Goal: Task Accomplishment & Management: Complete application form

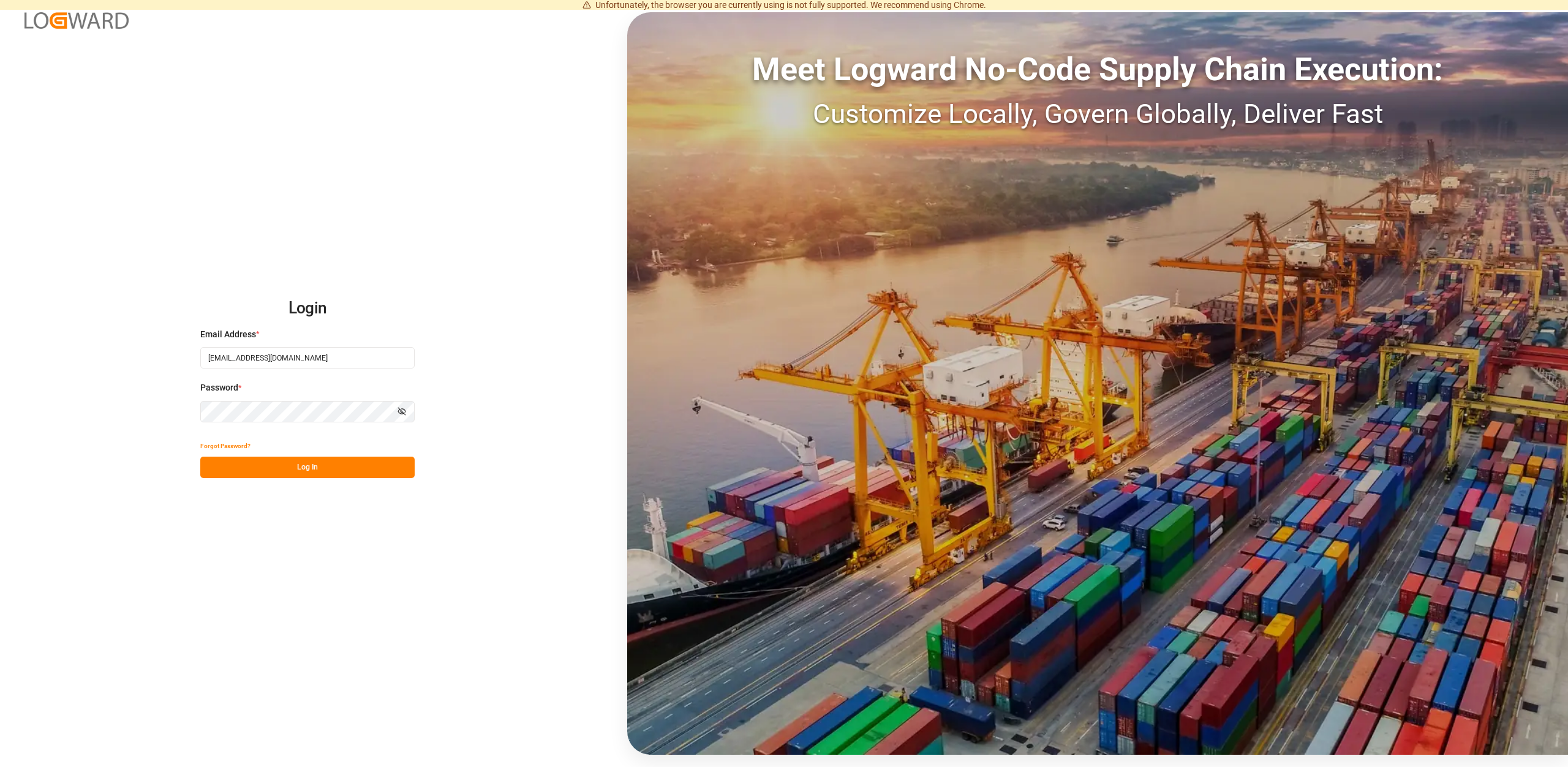
click at [322, 471] on button "Log In" at bounding box center [307, 467] width 214 height 21
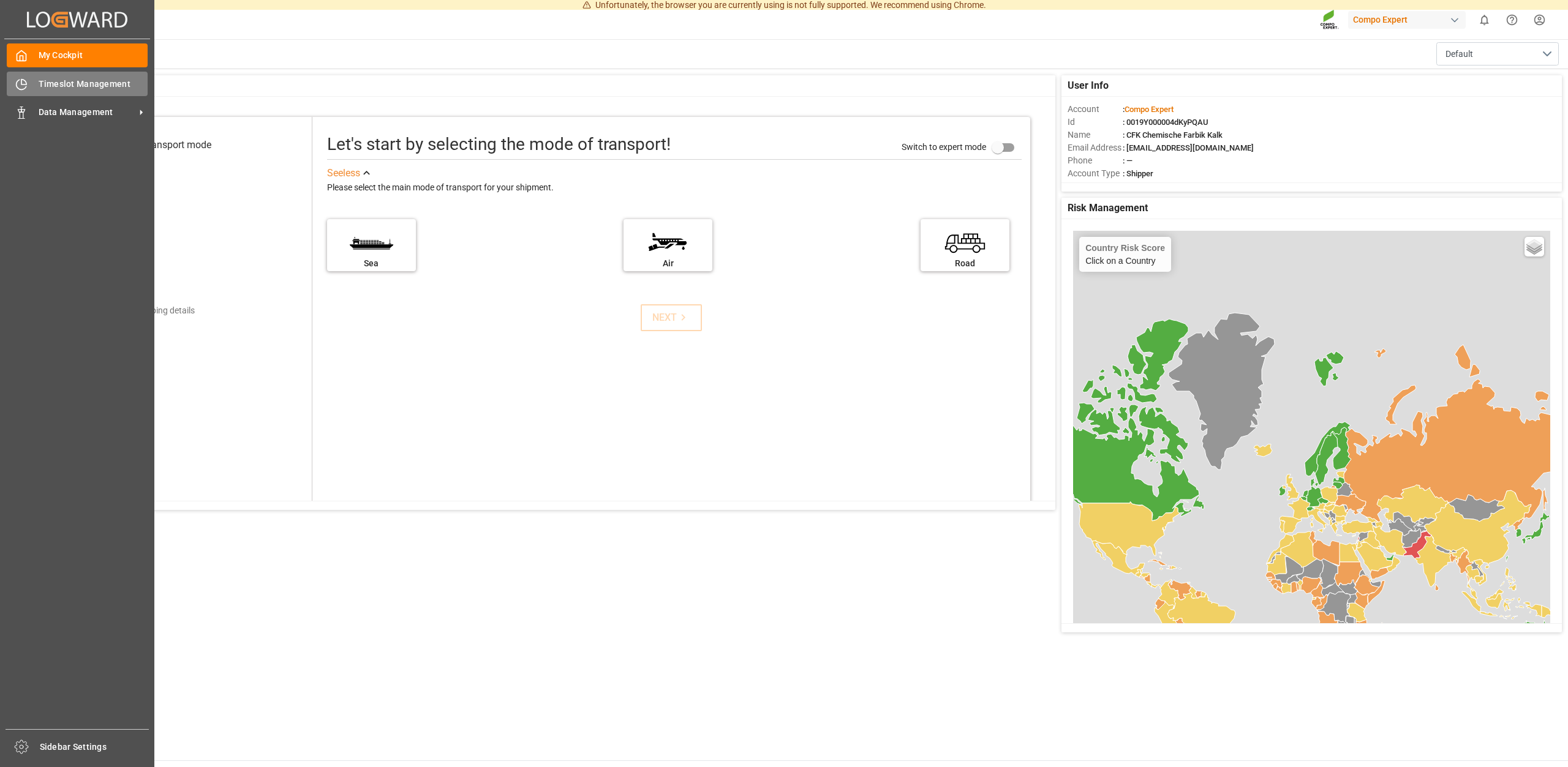
click at [74, 84] on span "Timeslot Management" at bounding box center [93, 84] width 109 height 13
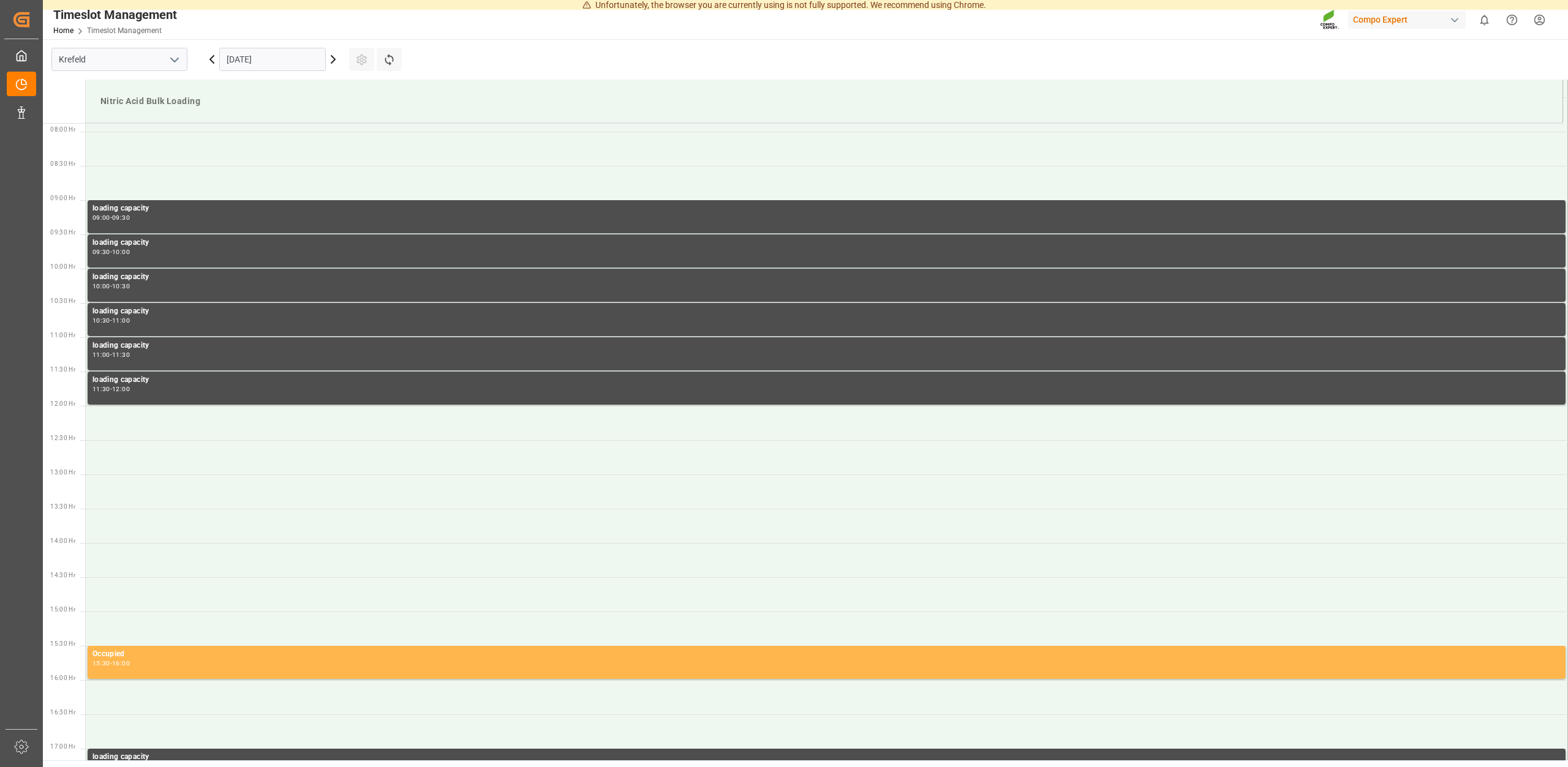
scroll to position [541, 0]
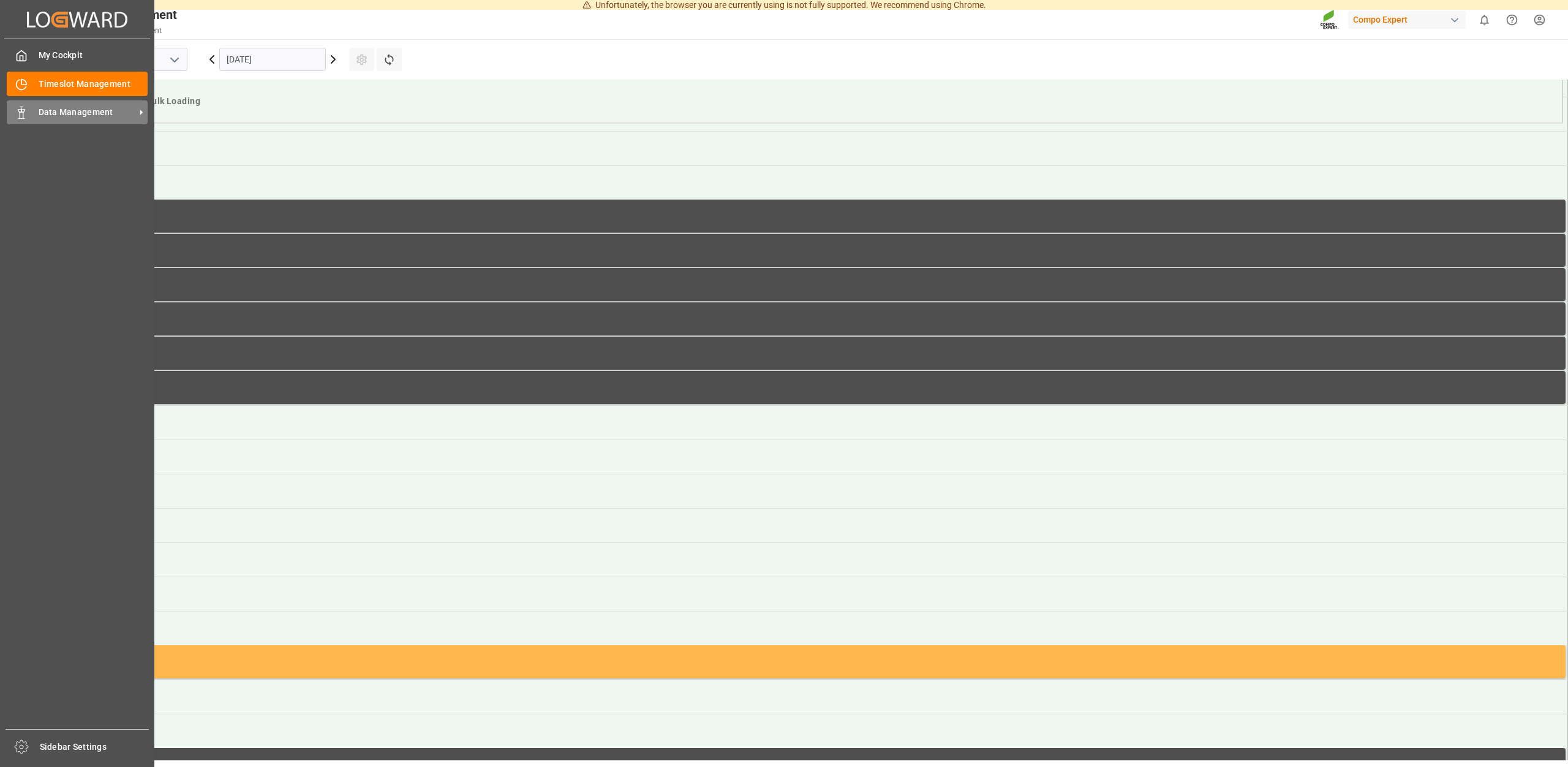
click at [53, 109] on span "Data Management" at bounding box center [87, 113] width 97 height 13
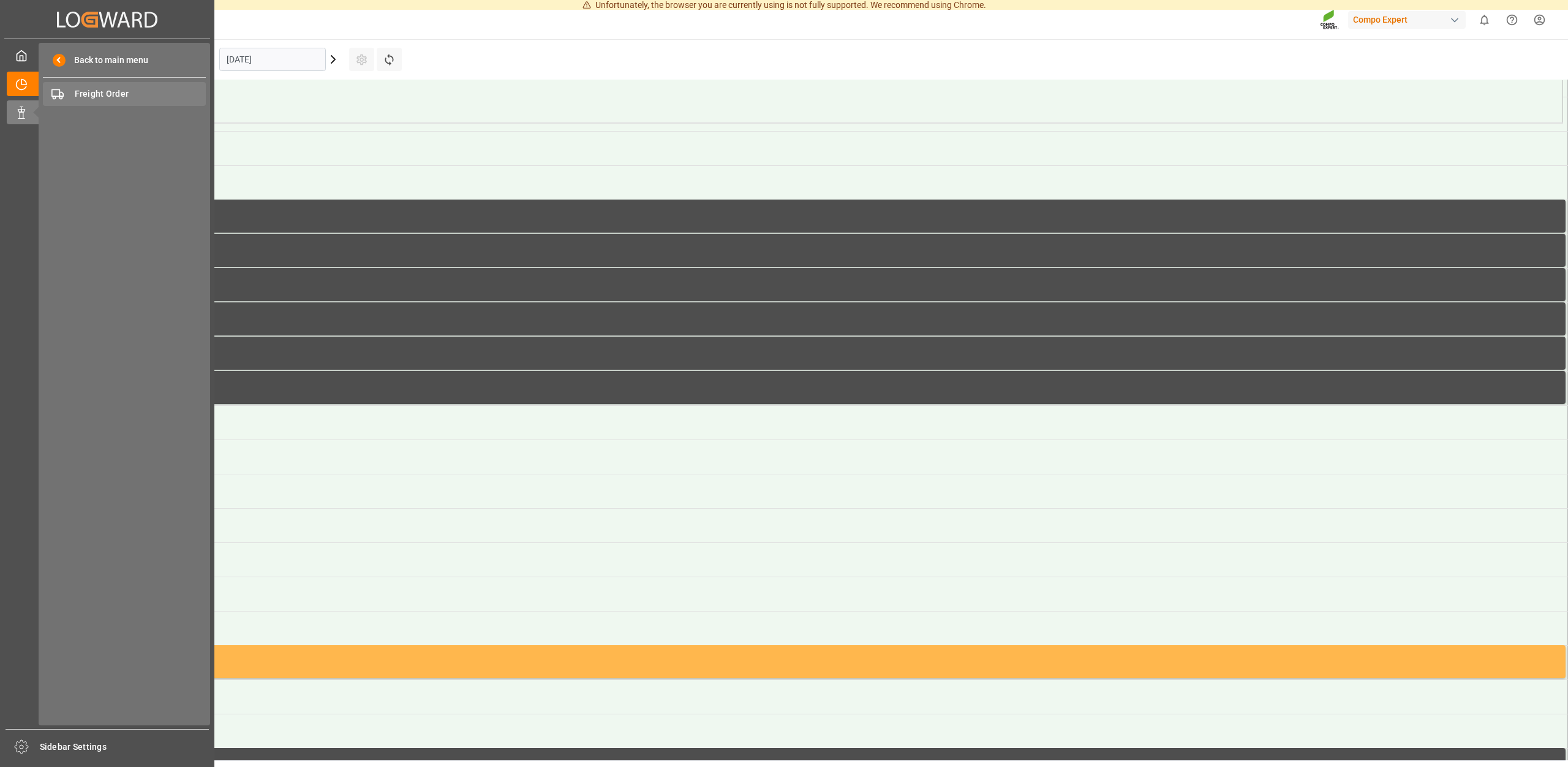
click at [89, 95] on span "Freight Order" at bounding box center [141, 94] width 131 height 13
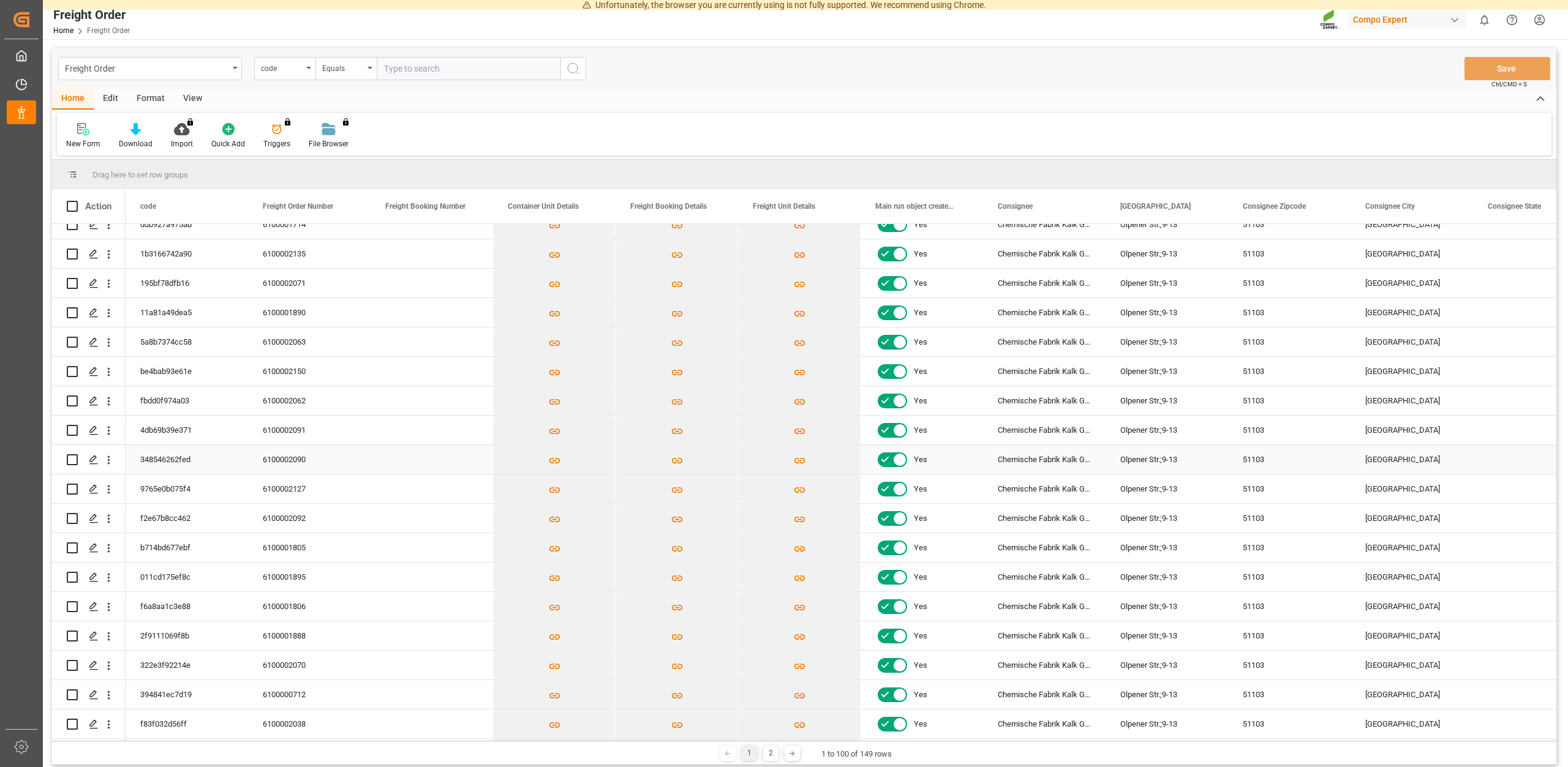
scroll to position [165, 0]
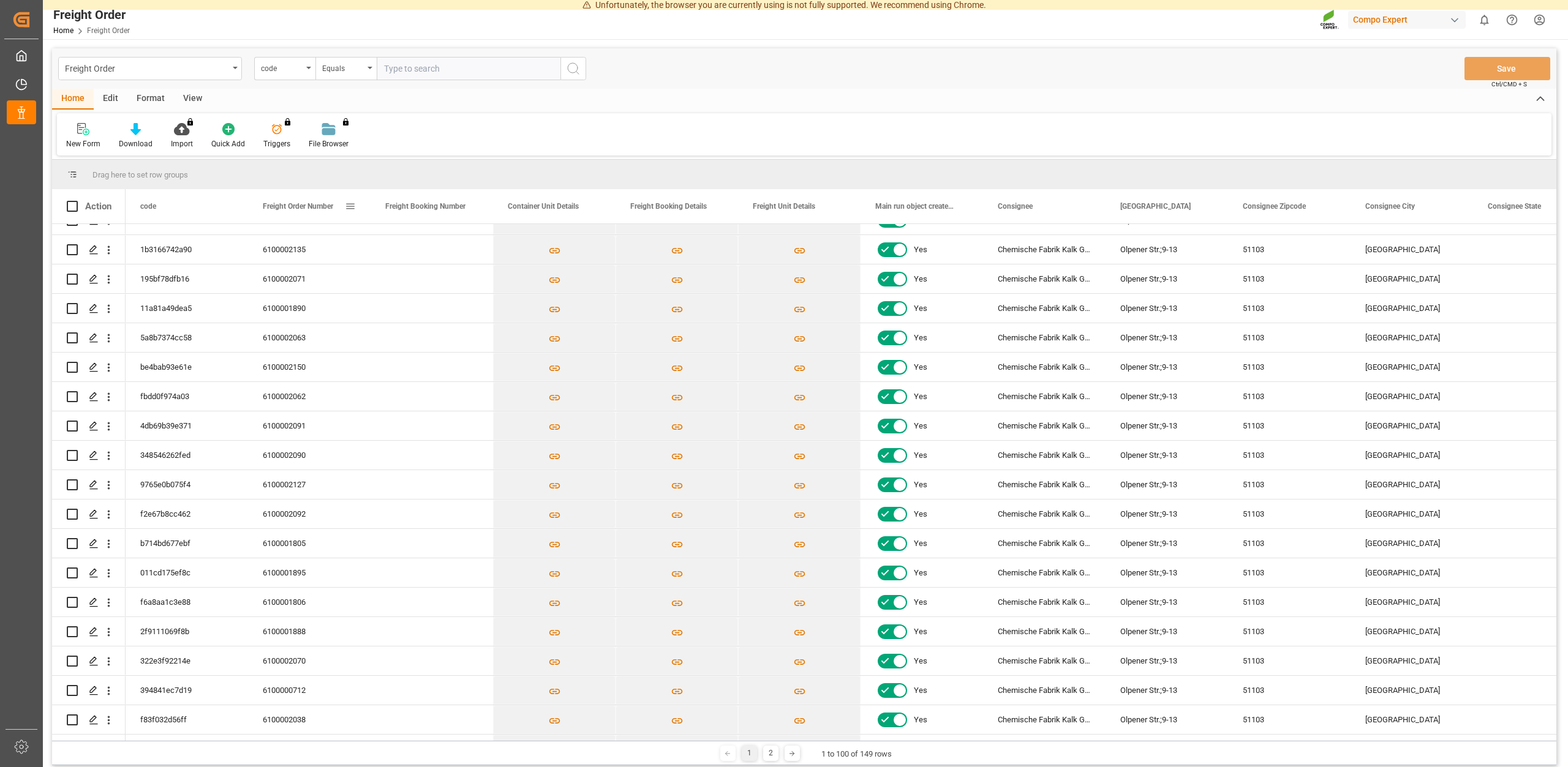
click at [316, 202] on div "Freight Order Number" at bounding box center [304, 206] width 82 height 34
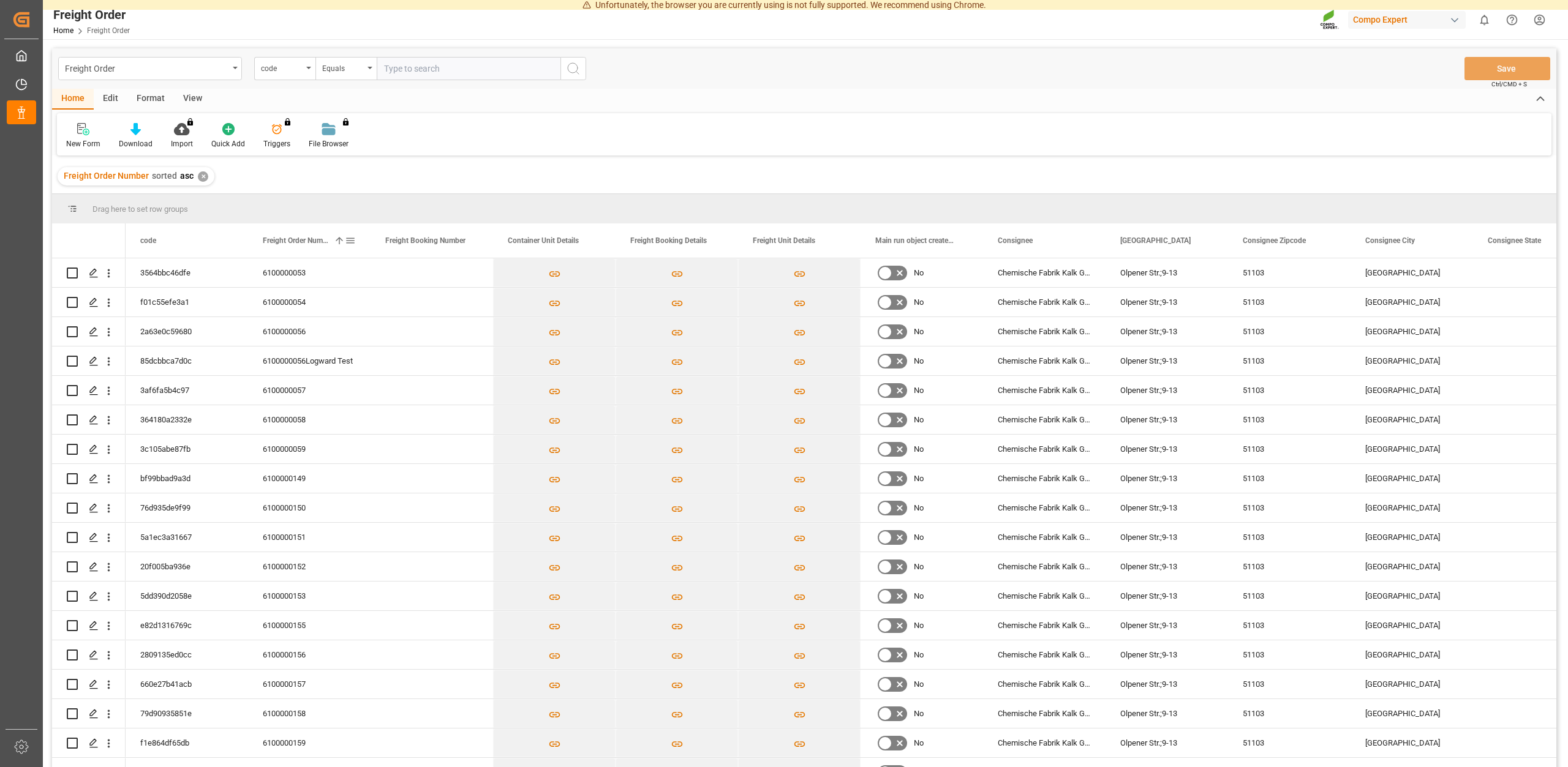
click at [306, 239] on span "Freight Order Number" at bounding box center [296, 240] width 66 height 8
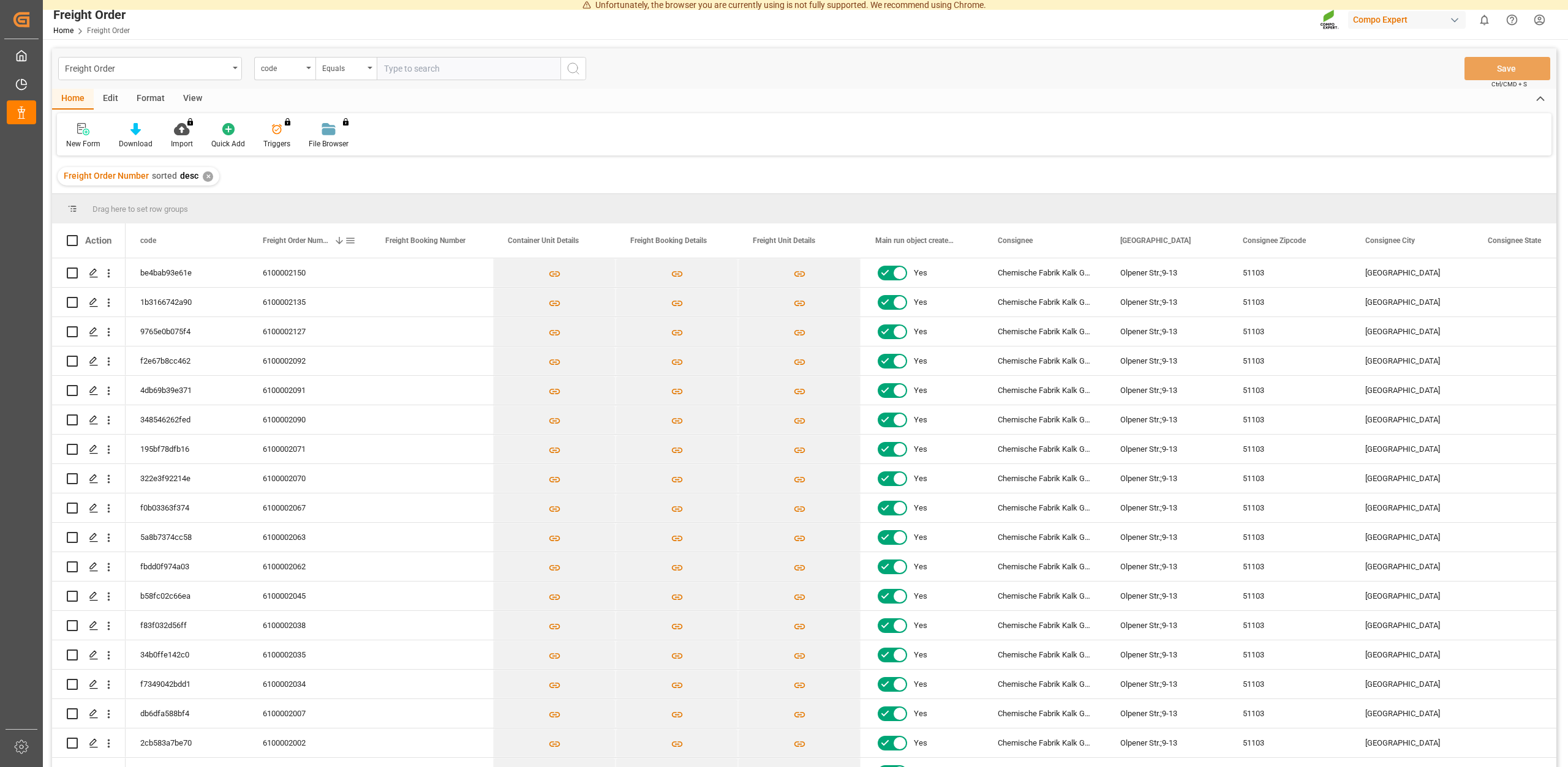
click at [301, 243] on span "Freight Order Number" at bounding box center [296, 240] width 66 height 8
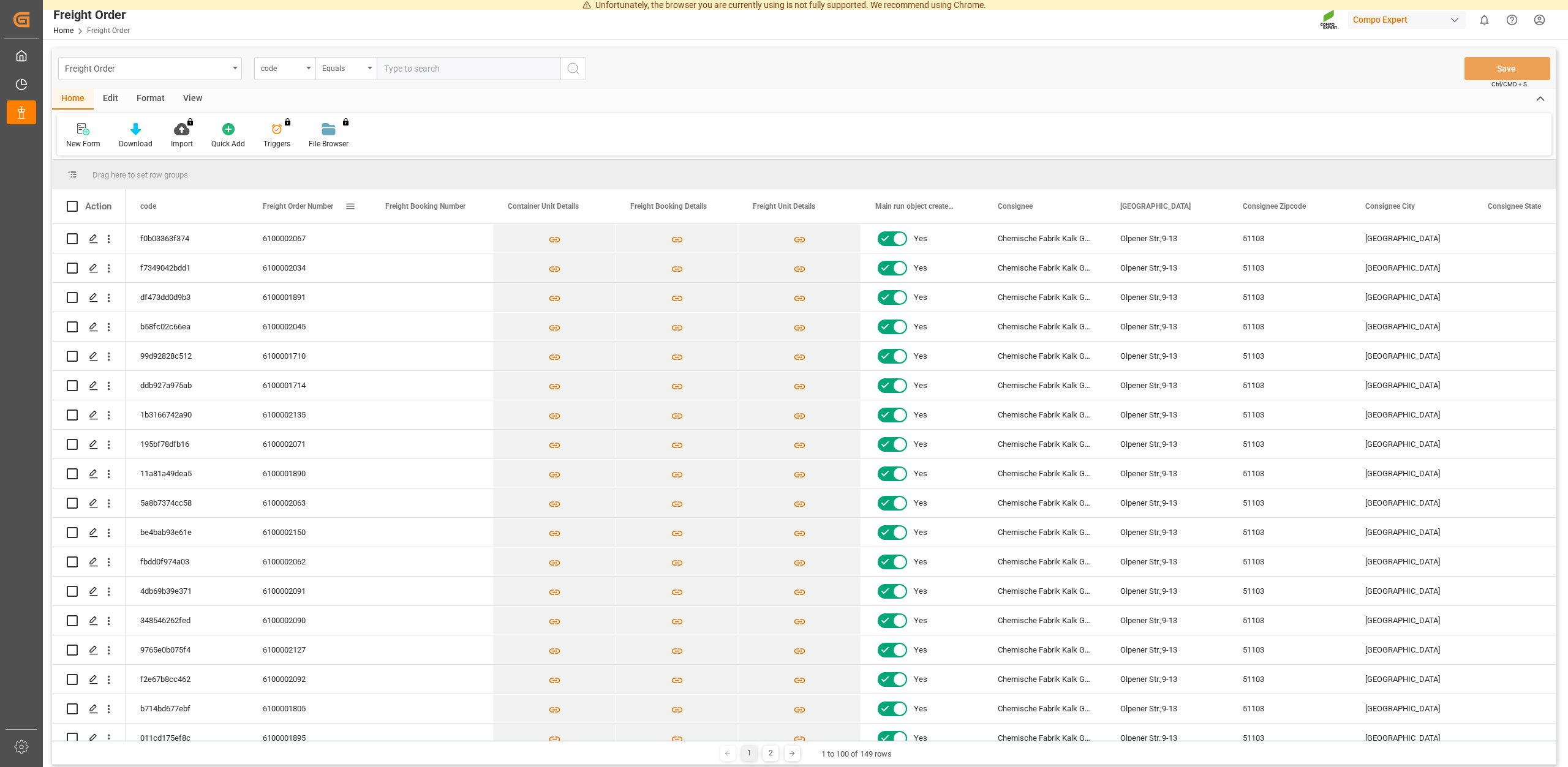
click at [300, 209] on span "Freight Order Number" at bounding box center [298, 206] width 70 height 8
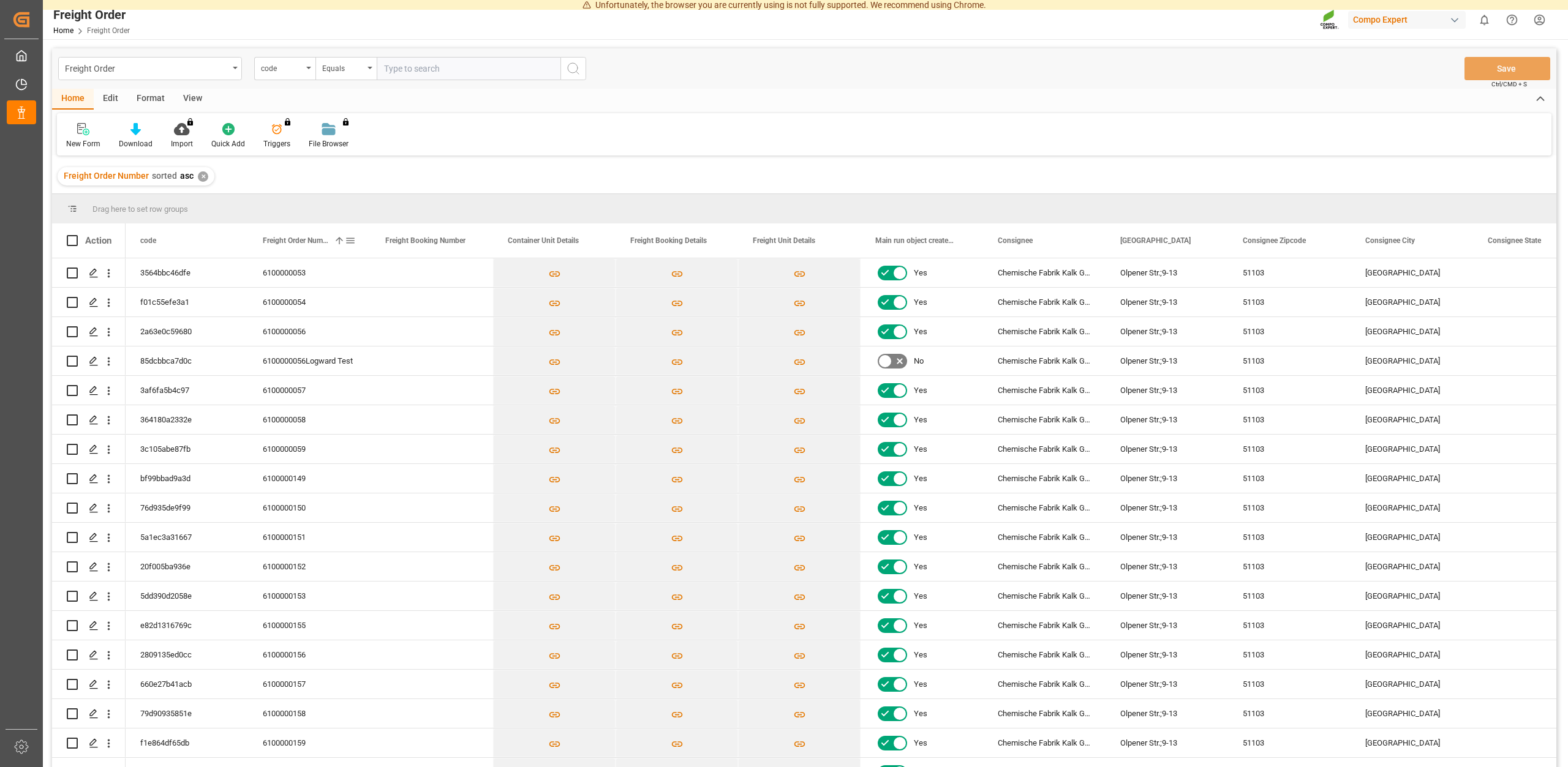
click at [294, 237] on span "Freight Order Number" at bounding box center [296, 240] width 66 height 8
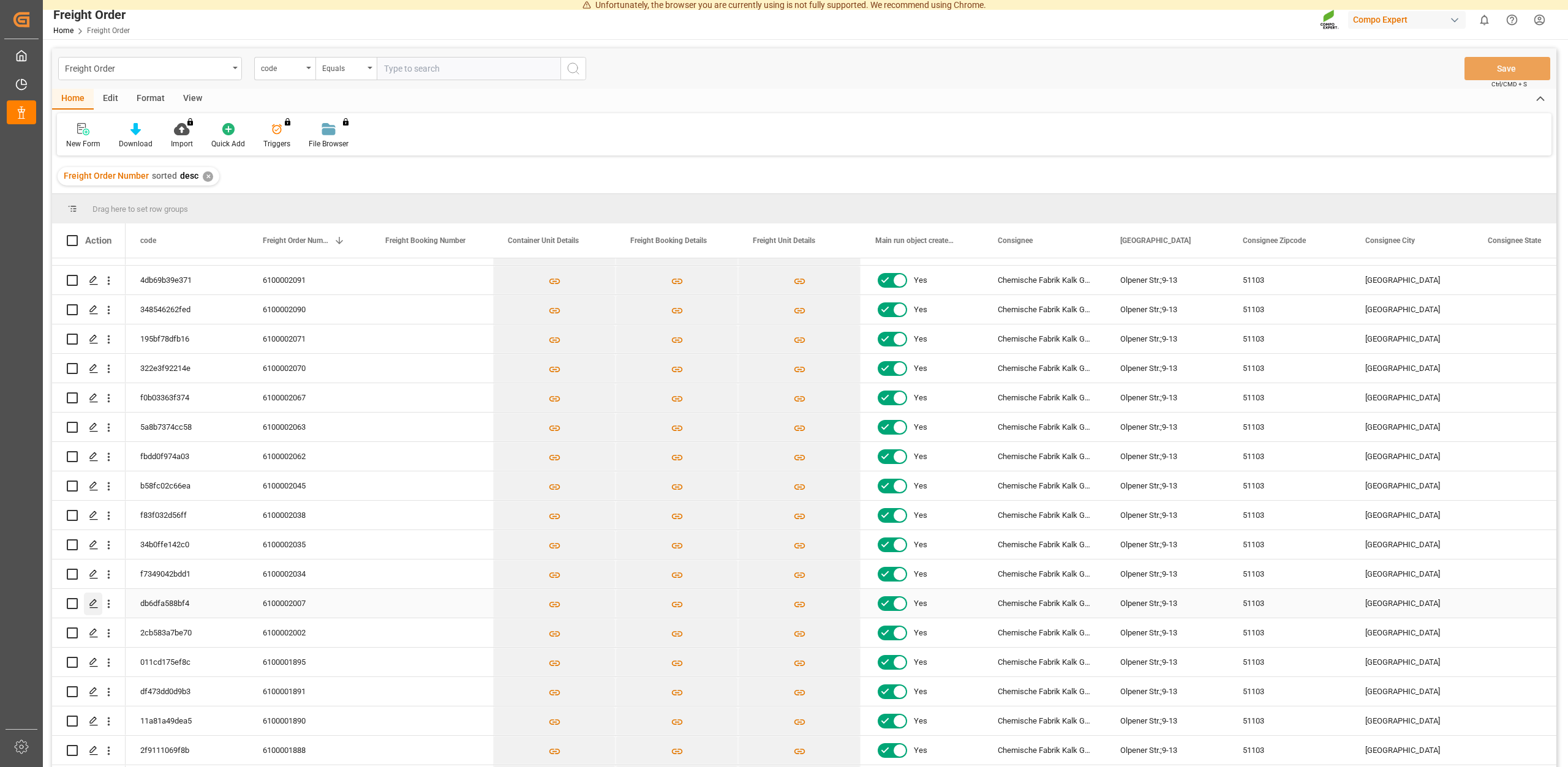
click at [89, 604] on icon "Press SPACE to select this row." at bounding box center [93, 603] width 10 height 10
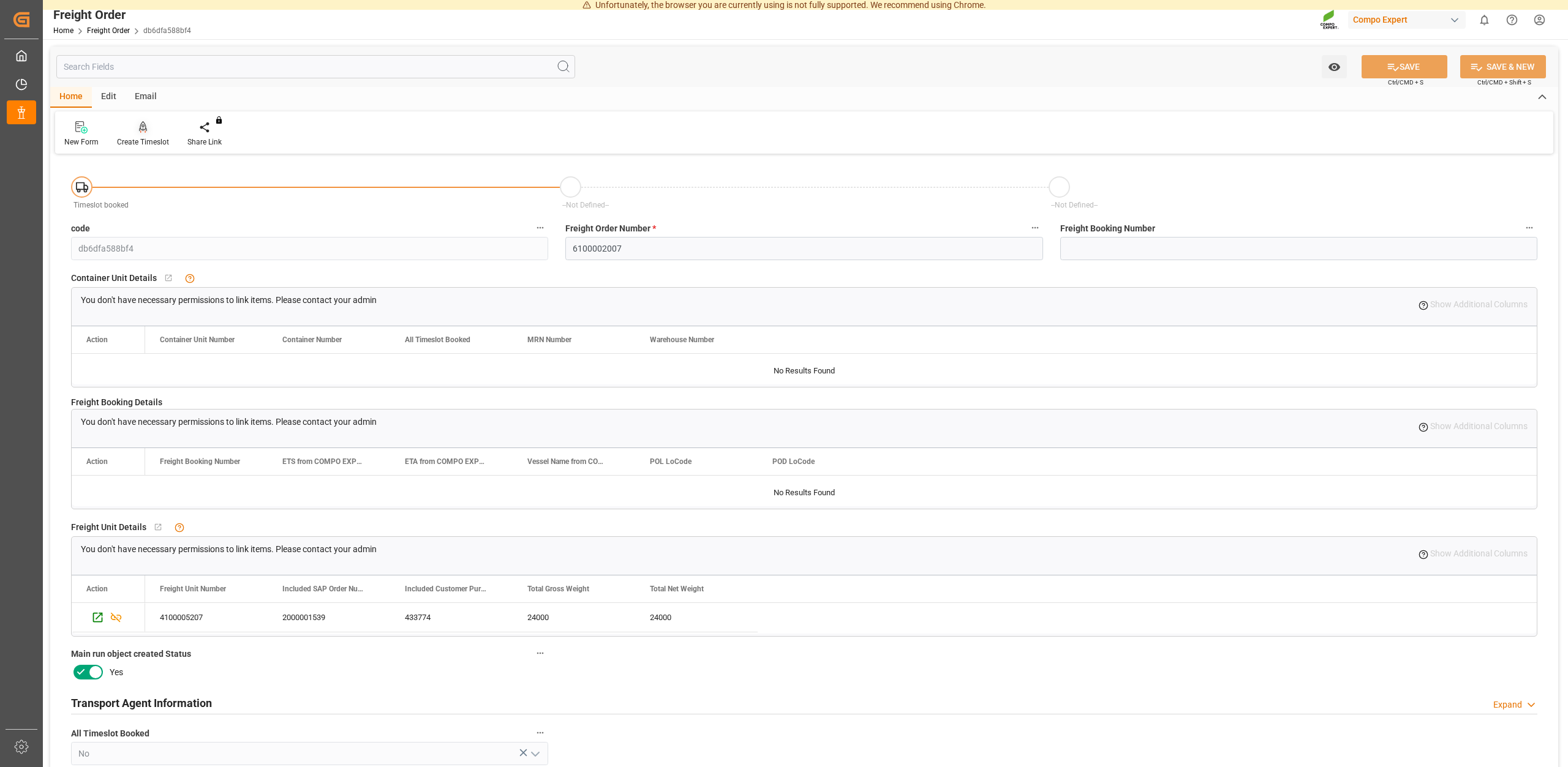
click at [138, 139] on div "Create Timeslot" at bounding box center [143, 142] width 52 height 11
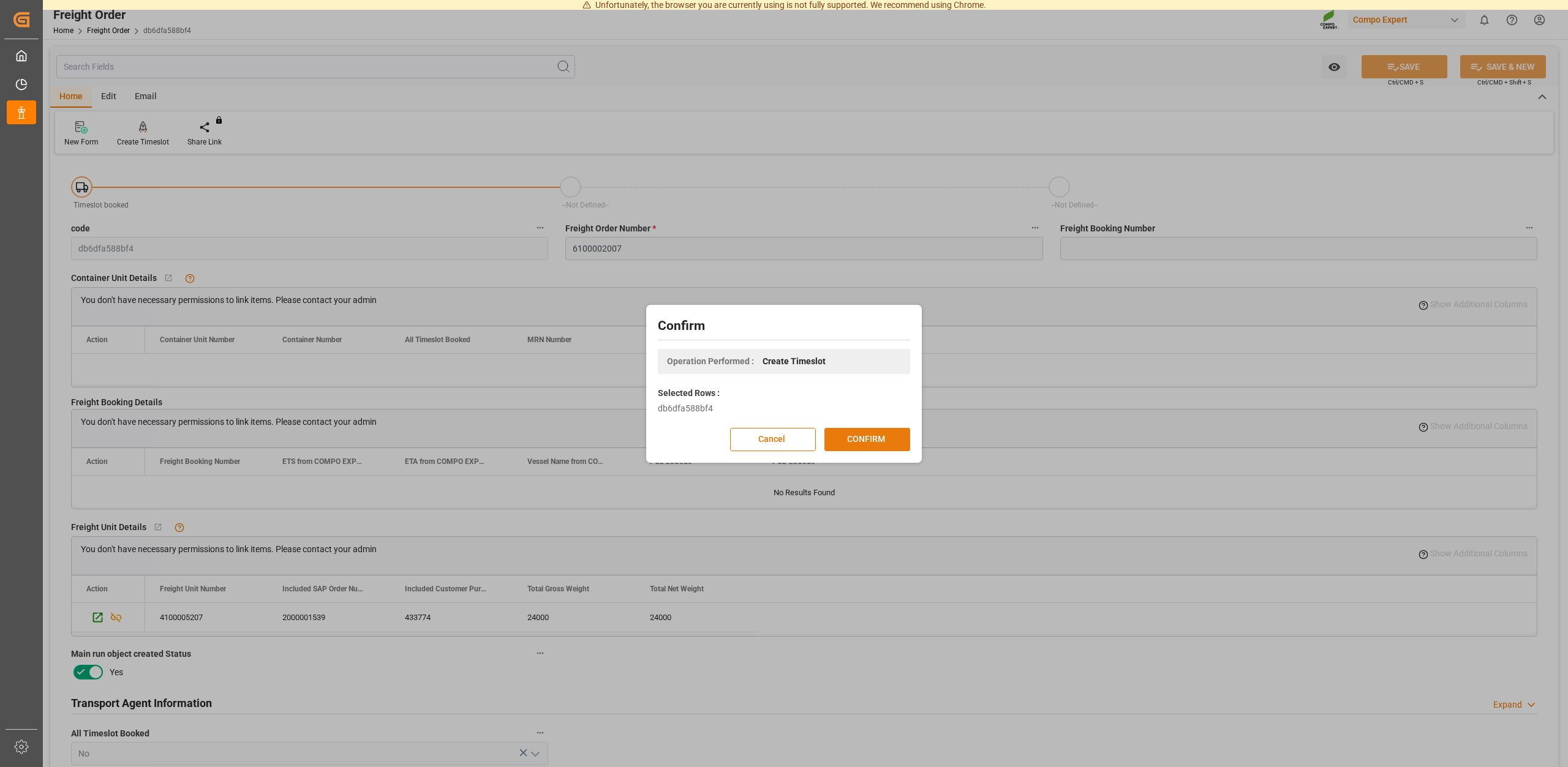
click at [855, 444] on button "CONFIRM" at bounding box center [867, 440] width 86 height 23
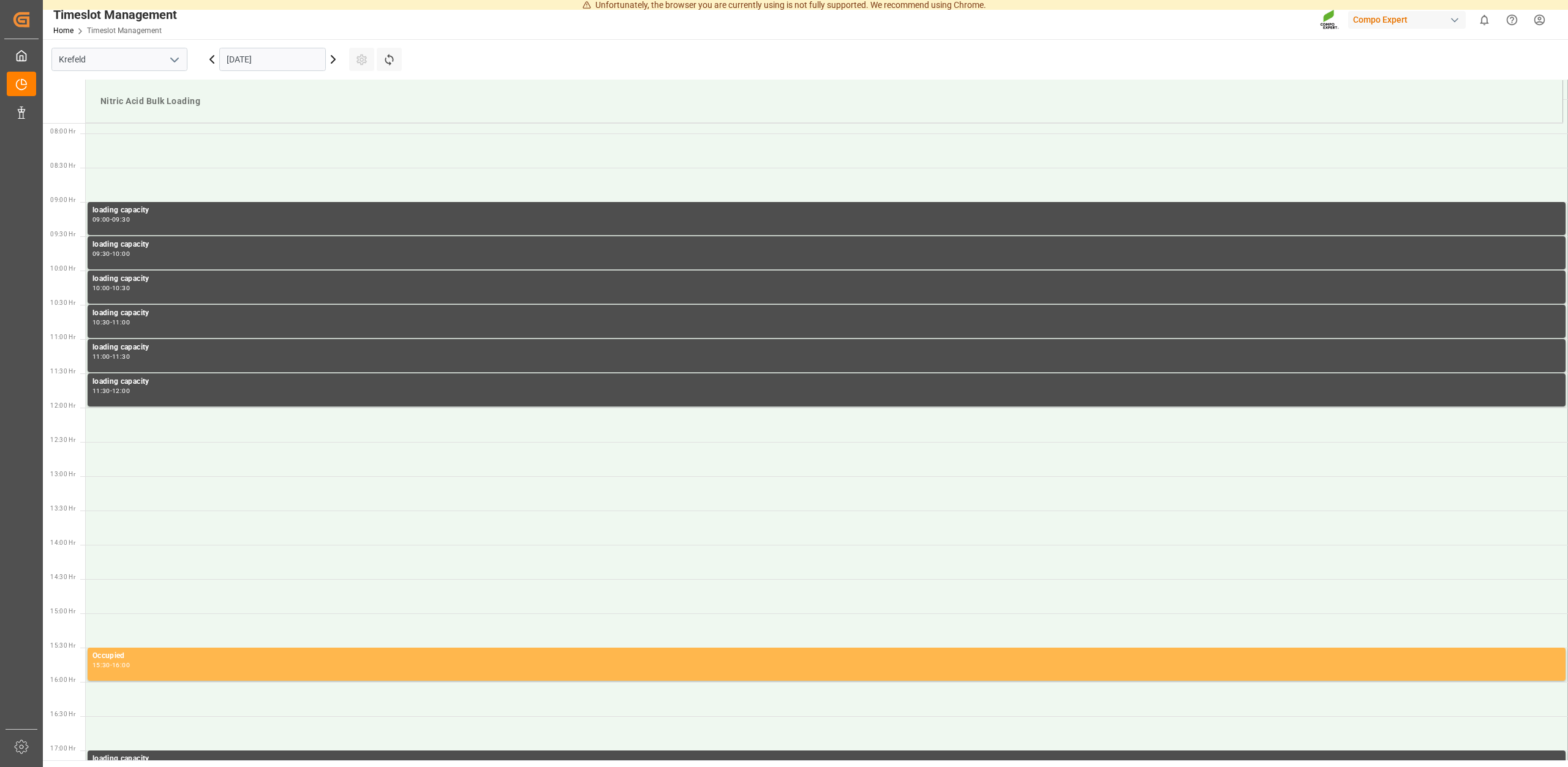
scroll to position [541, 0]
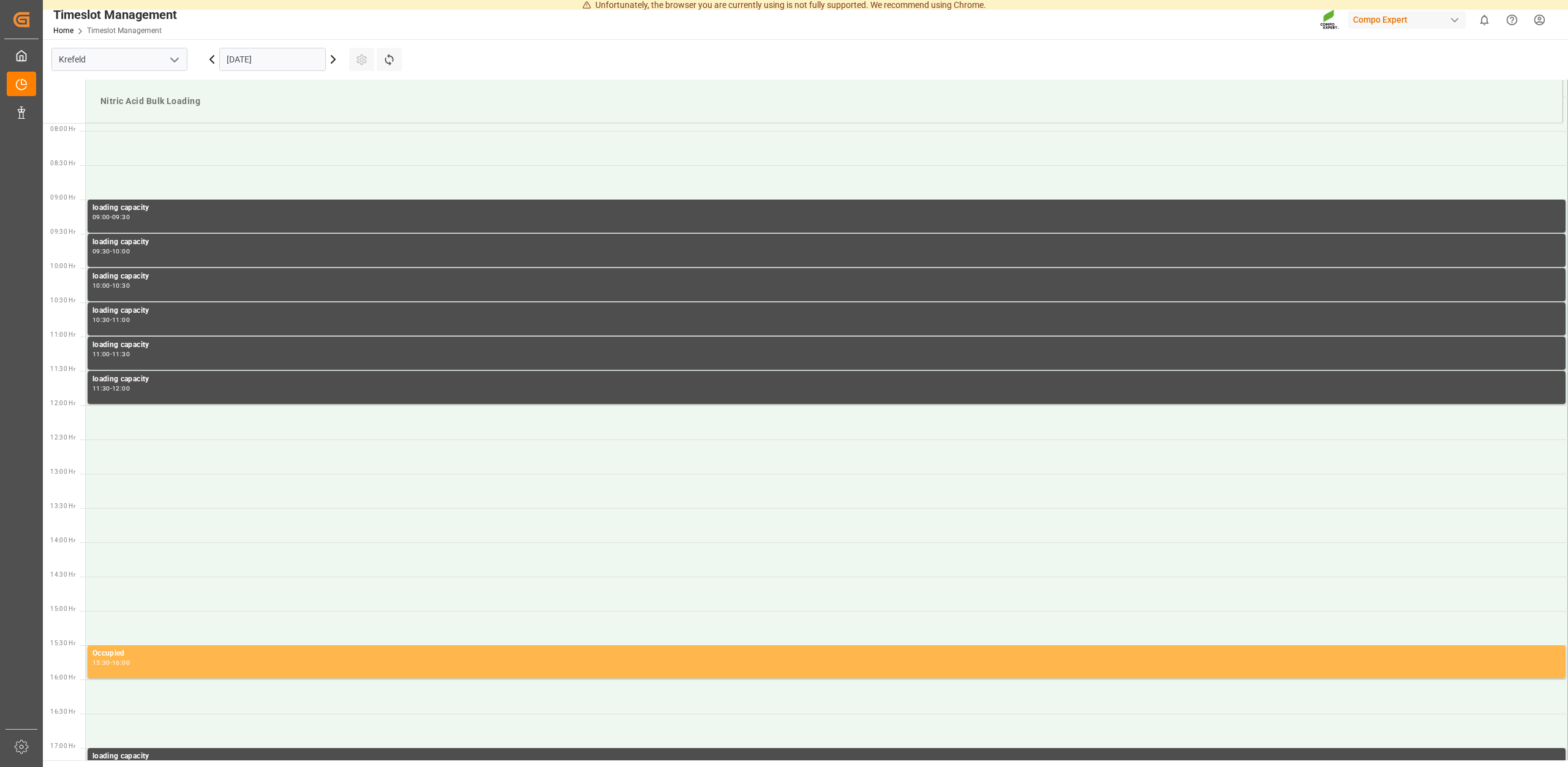
click at [275, 61] on input "[DATE]" at bounding box center [273, 59] width 107 height 23
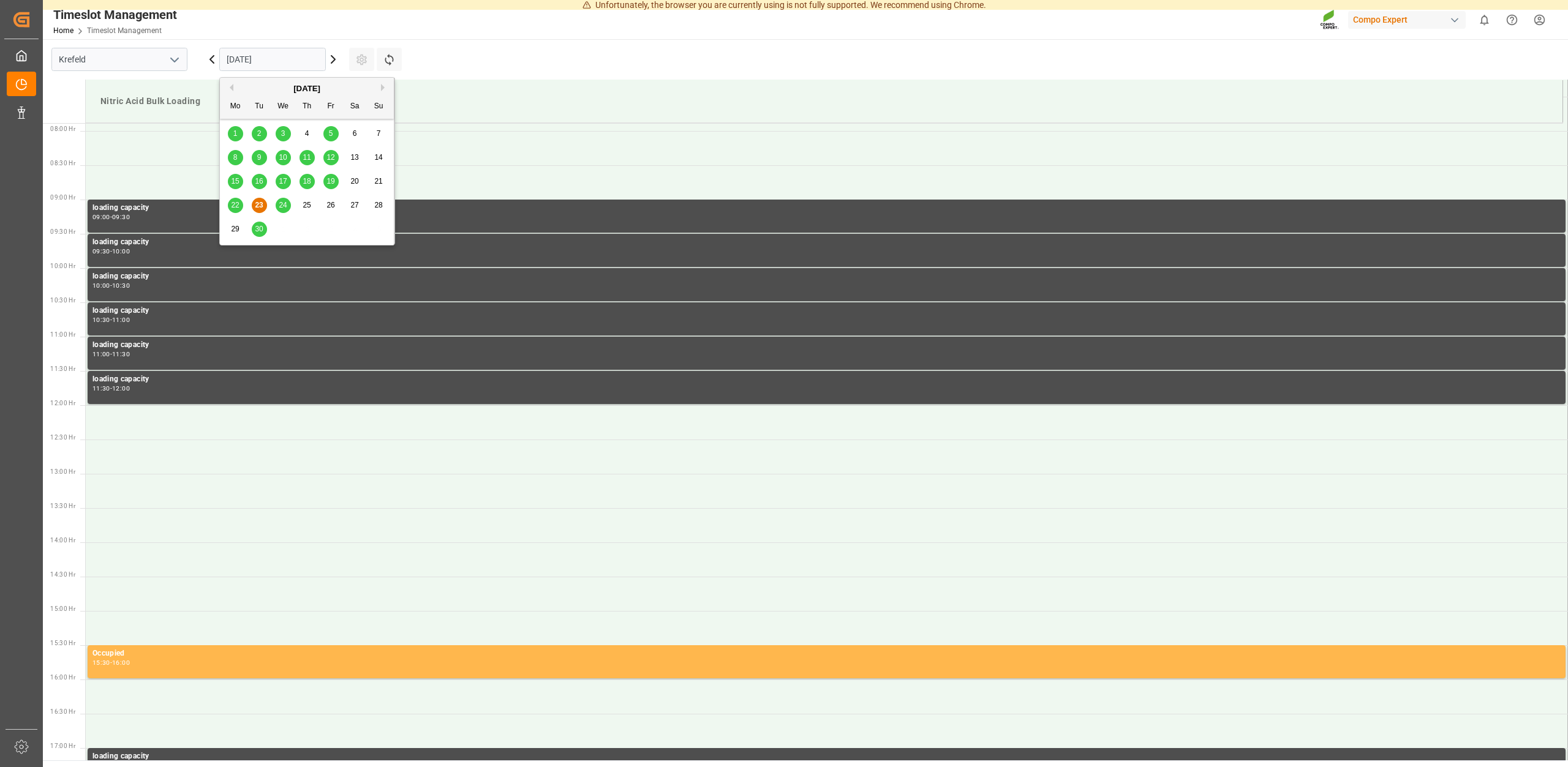
click at [282, 202] on span "24" at bounding box center [282, 205] width 8 height 8
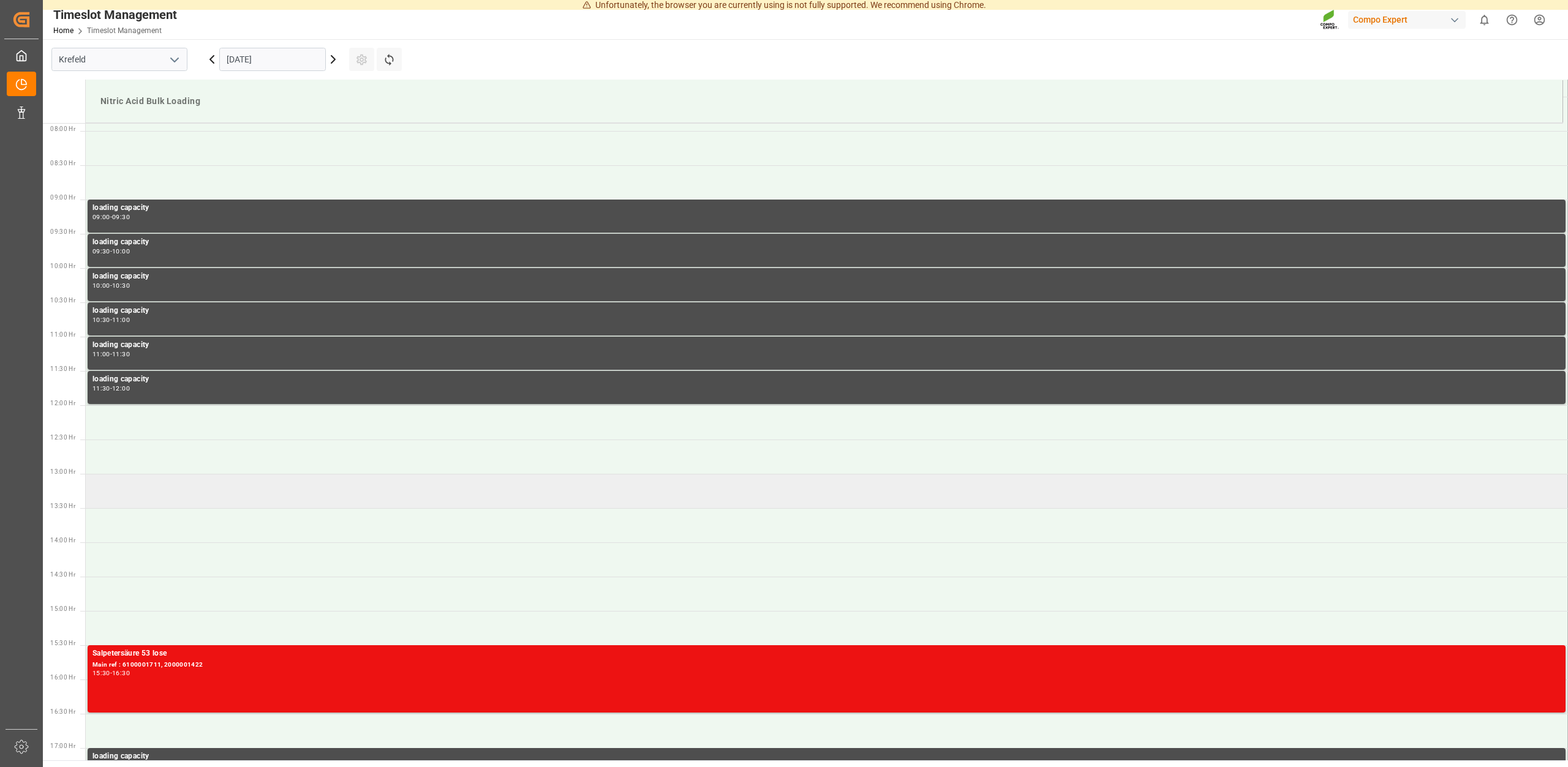
click at [161, 490] on td at bounding box center [827, 491] width 1482 height 34
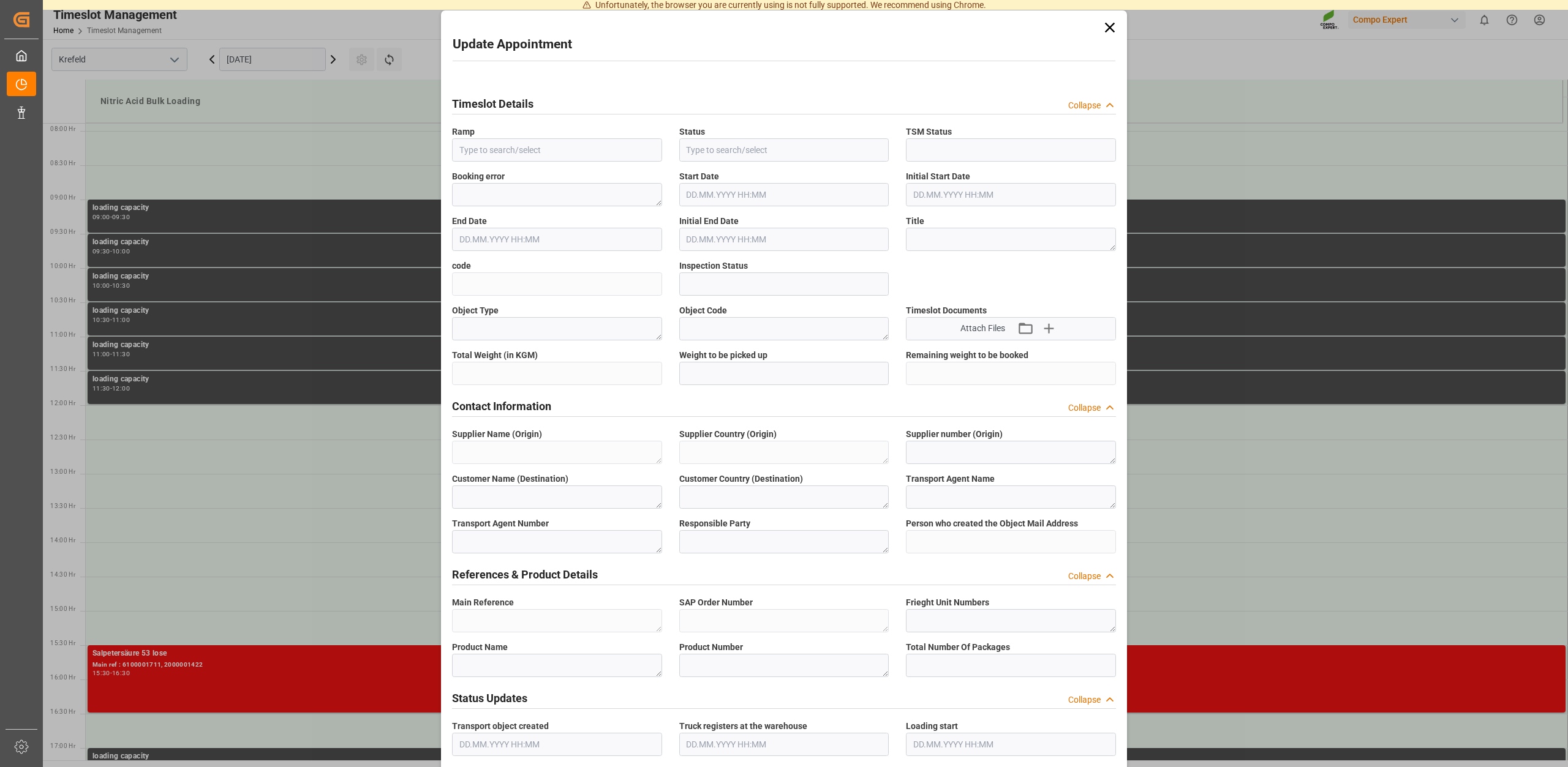
type input "Nitric Acid Bulk Loading"
type input "Transport object created"
type input "Booked"
type input "4614659e394f"
type input "Open"
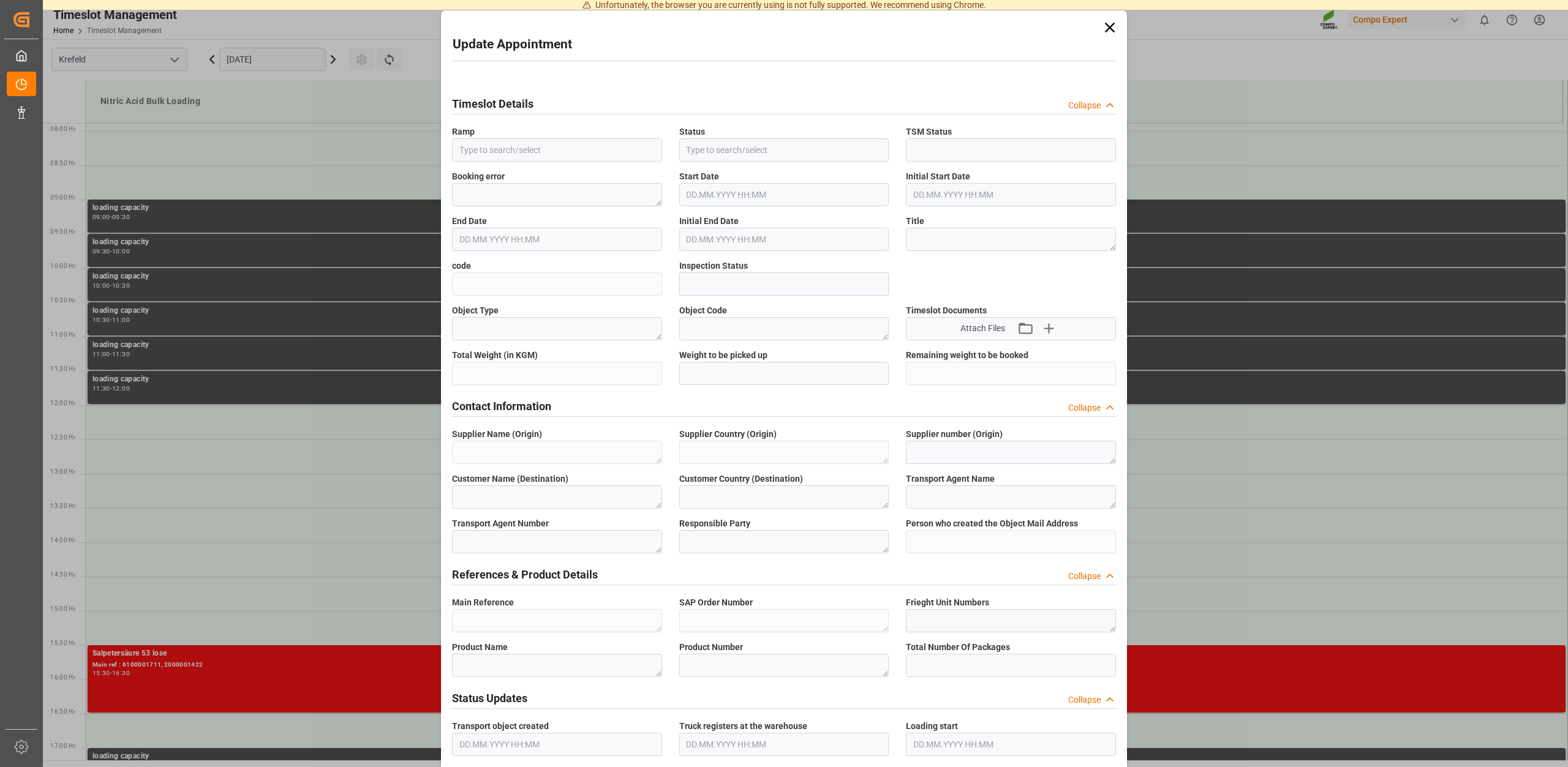
type textarea "Main-Run"
type input "24000"
type textarea "SP_EWM"
type textarea "Chemische Fabrik Kalk GmbH"
type textarea "DE"
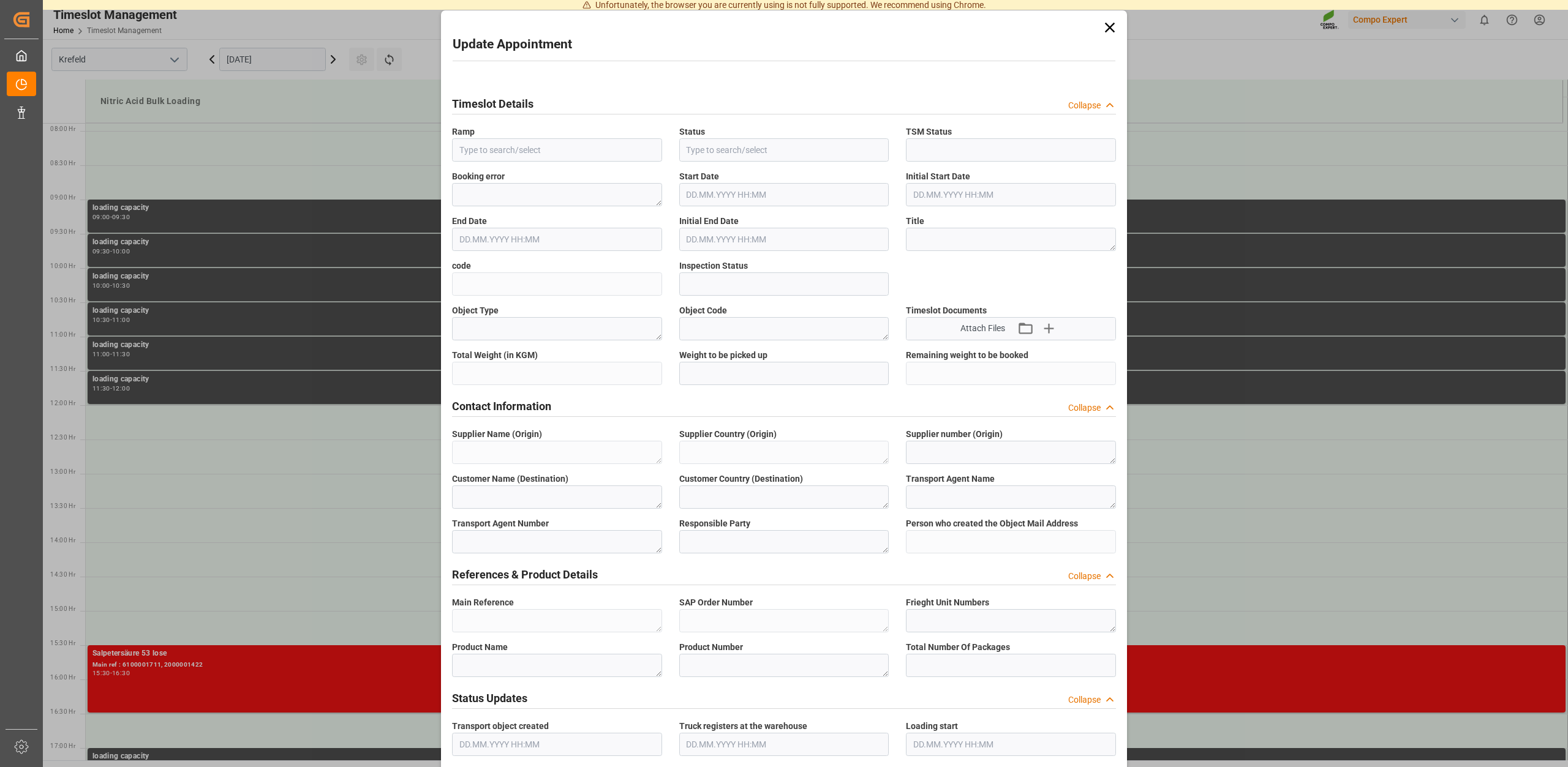
type textarea "Chemische Fabrik Kalk GmbH, (CFK)"
type textarea "5355955"
type textarea "Compo Expert"
type input "Thorsten.Meier@compo-expert.com"
type textarea "6100002007"
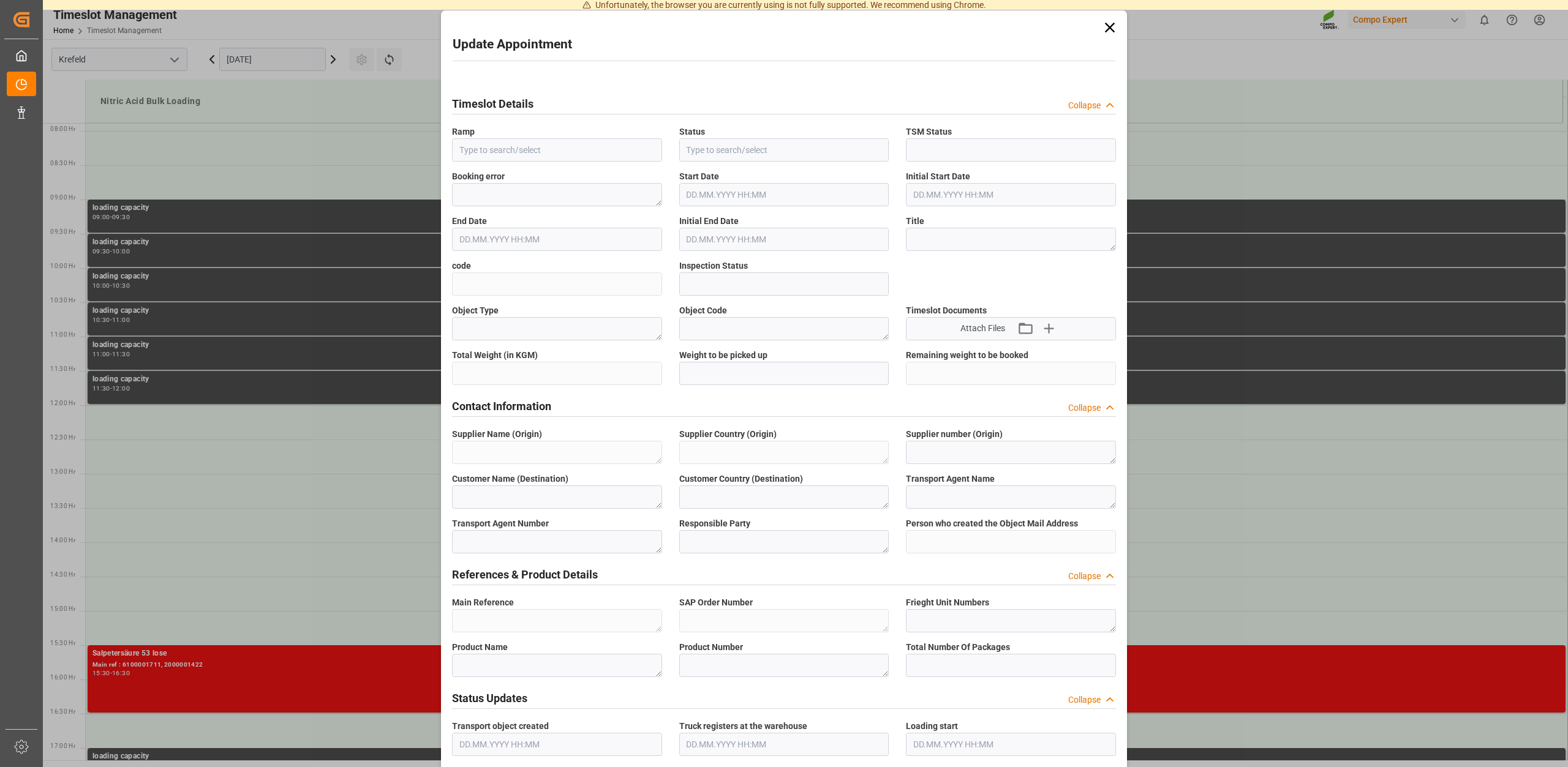
type textarea "2000001539"
type textarea "4100005207"
type textarea "Salpetersäure 53 lose"
type textarea "1510002000"
type input "0"
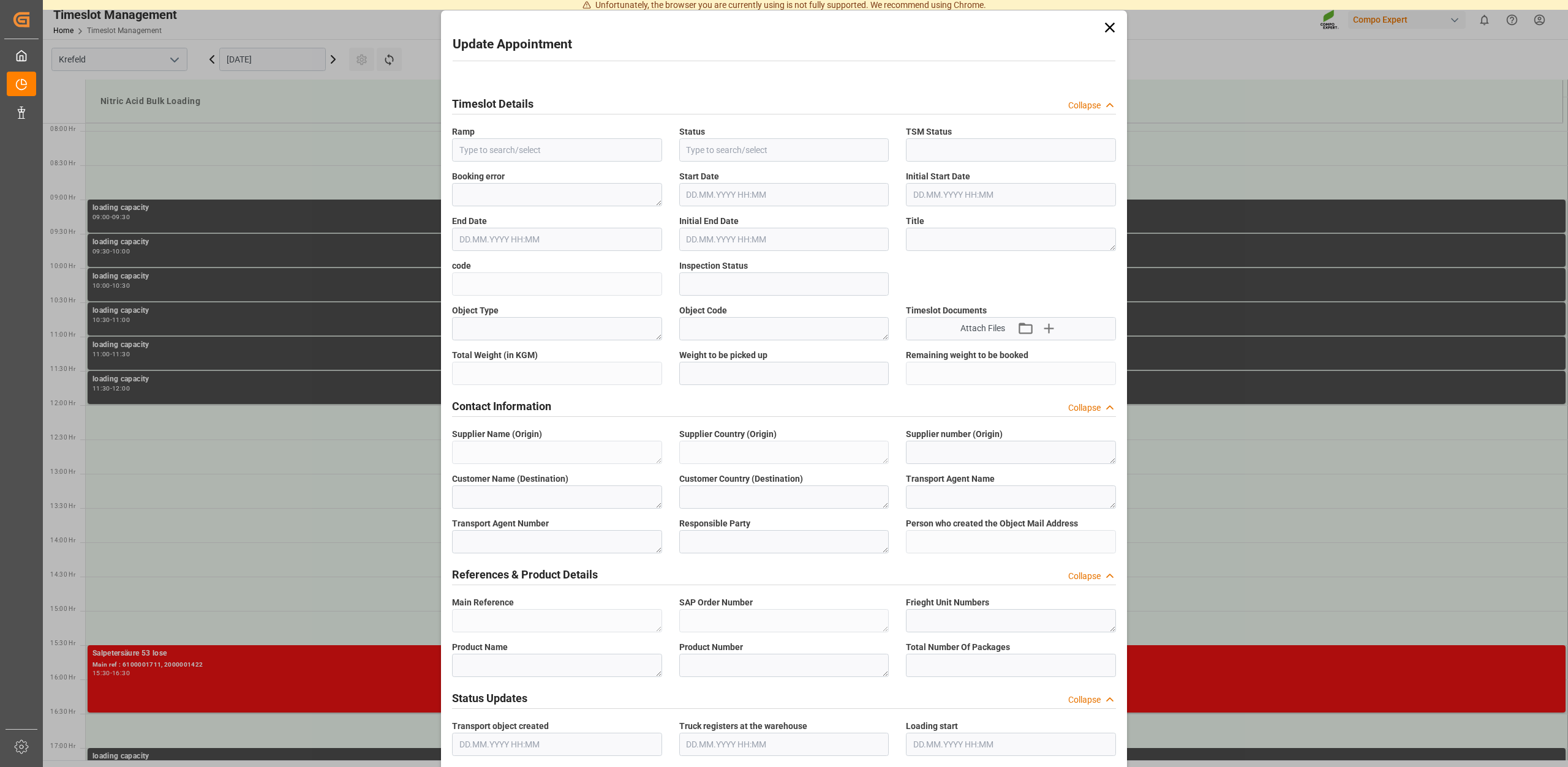
type textarea "Z100"
type textarea "3500"
type input "6100002007"
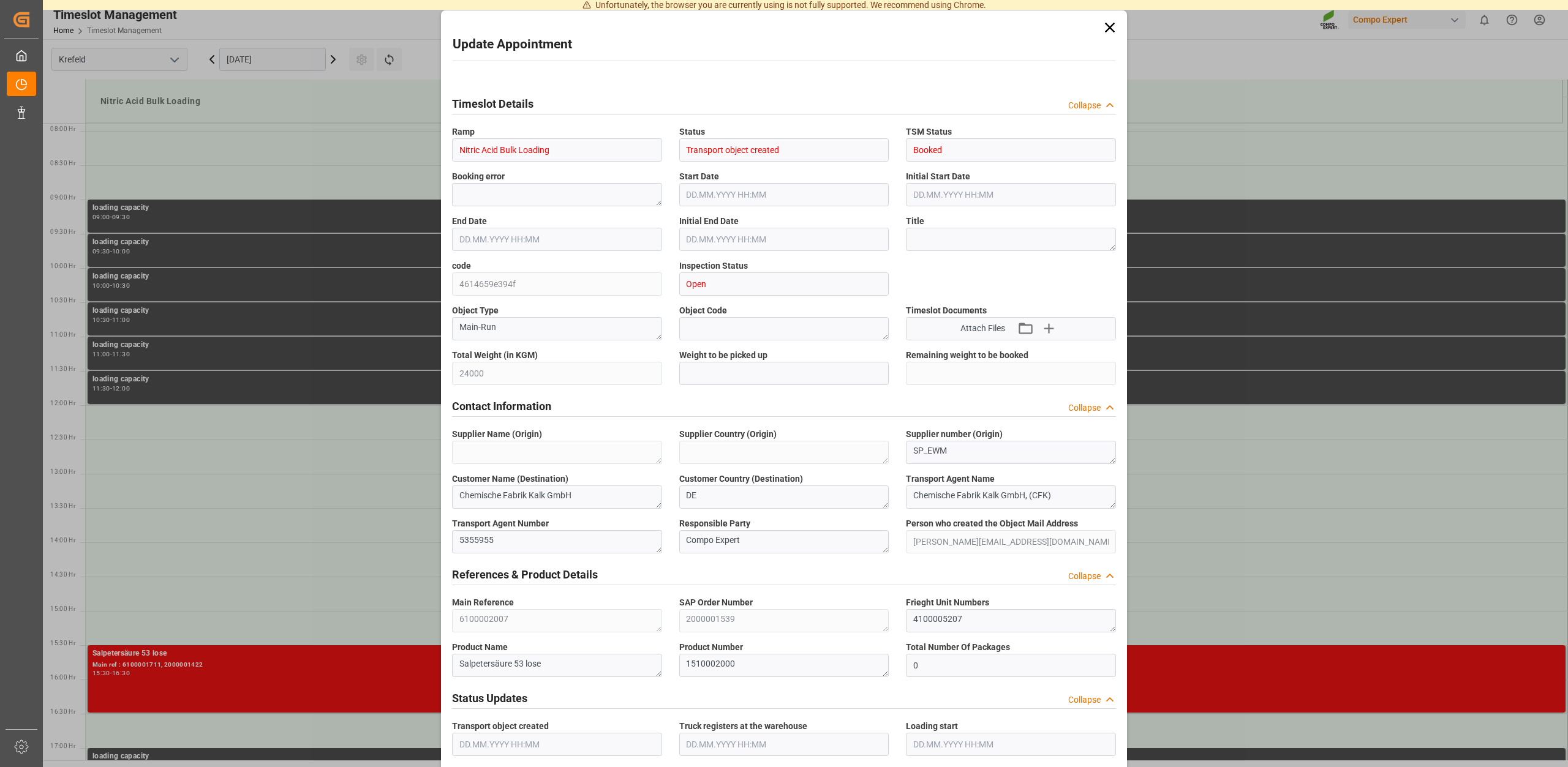
type input "24.09.2025 13:00"
type input "24.09.2025 13:30"
type input "12.09.2025 09:29"
type input "23.09.2025 07:04"
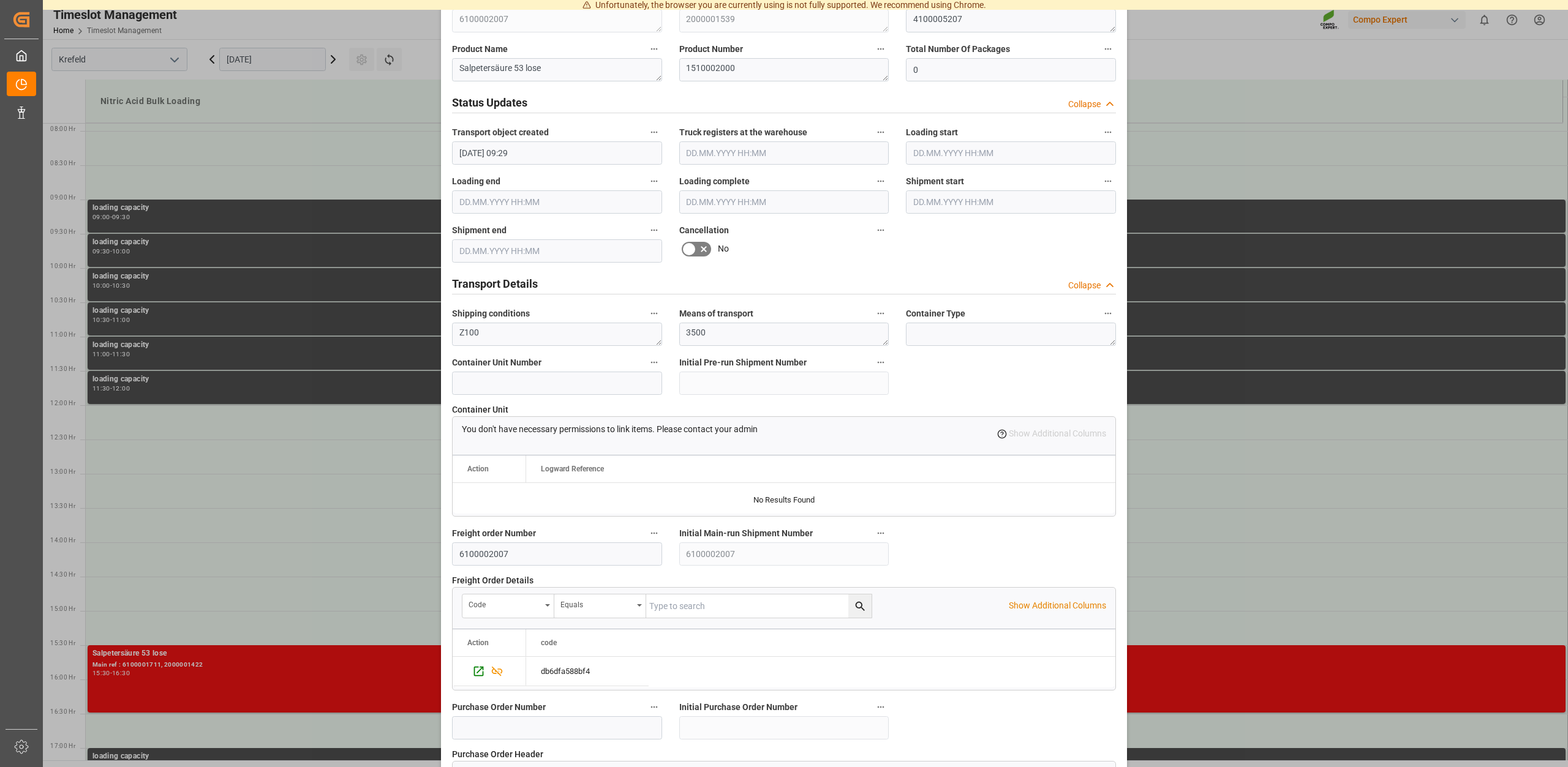
scroll to position [929, 0]
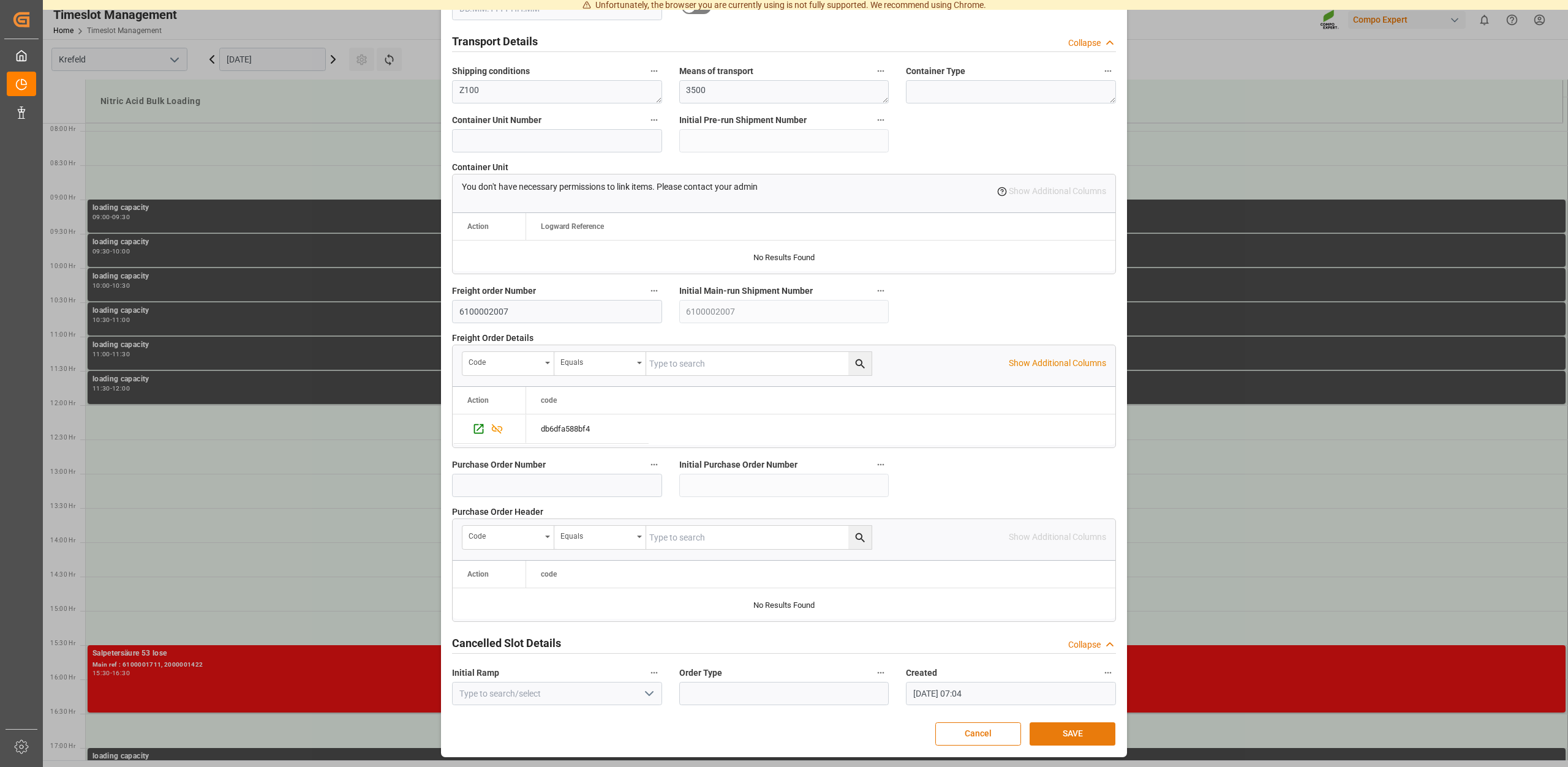
click at [1067, 731] on button "SAVE" at bounding box center [1073, 734] width 86 height 23
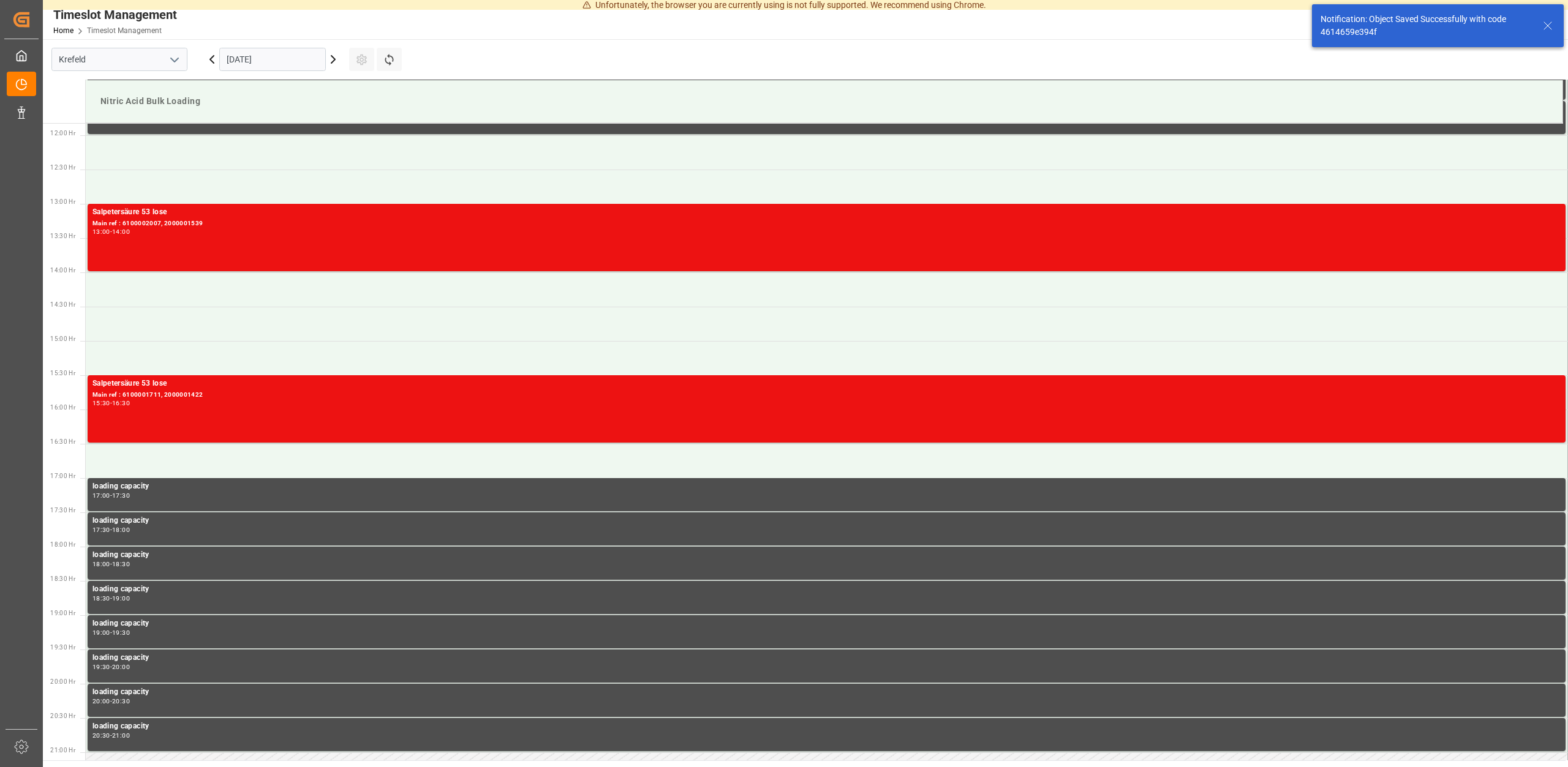
scroll to position [814, 0]
